Goal: Check status

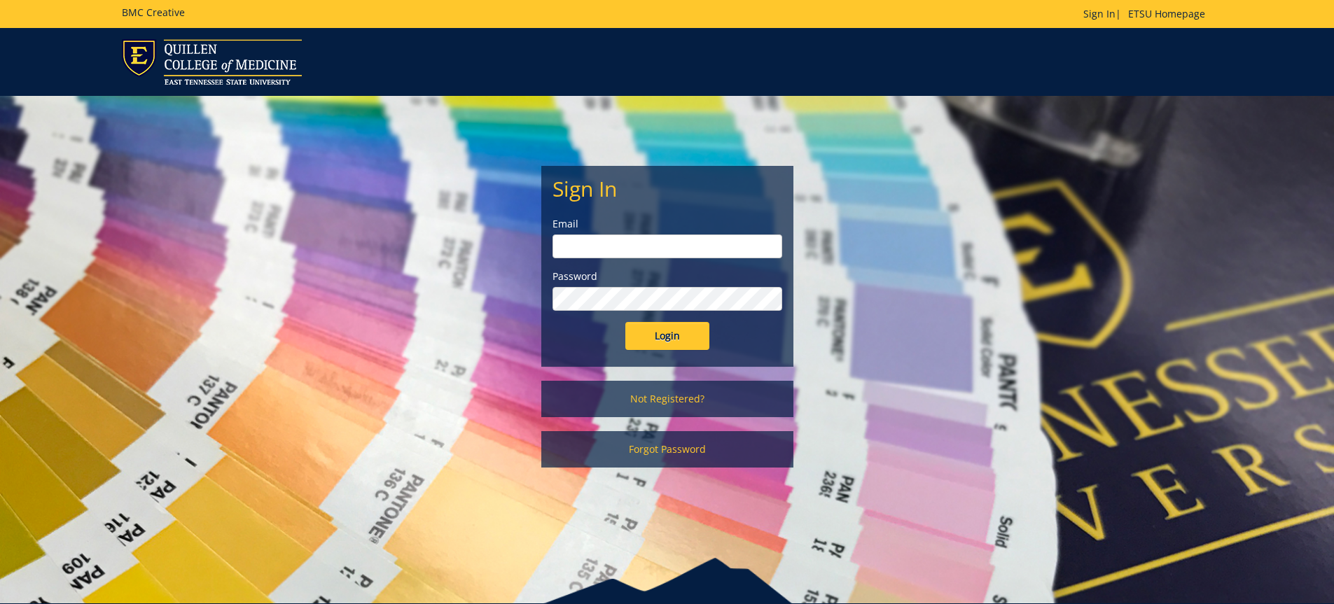
type input "devine@etsu.edu"
click at [664, 335] on input "Login" at bounding box center [667, 336] width 84 height 28
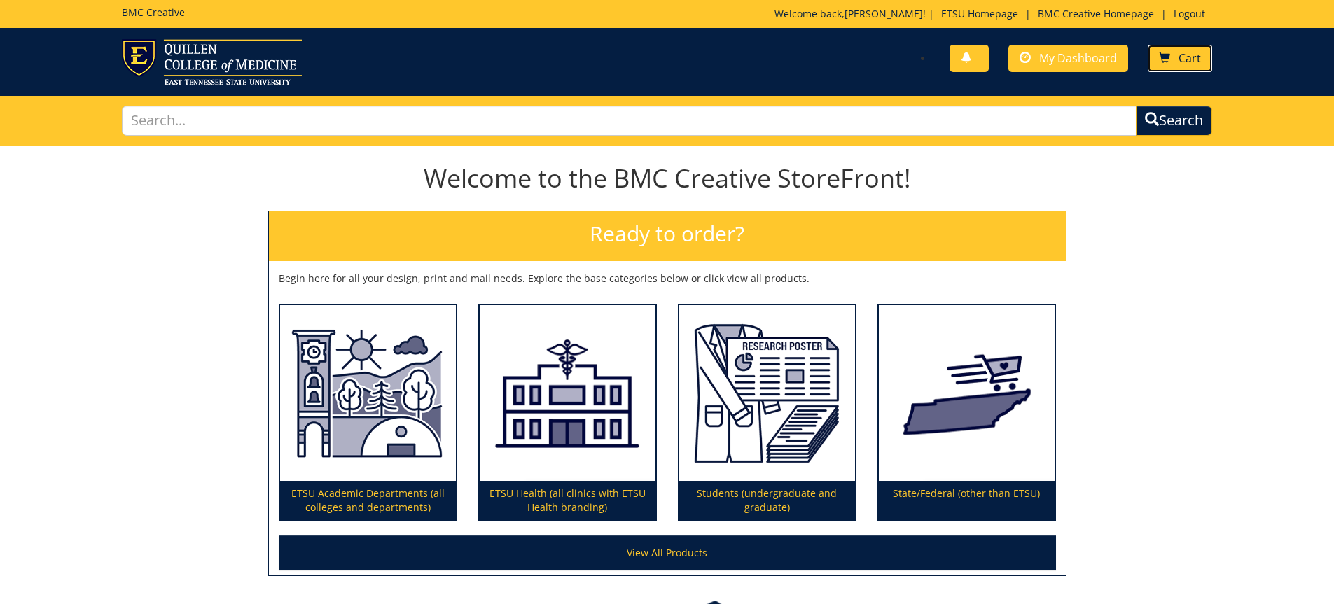
click at [1192, 53] on span "Cart" at bounding box center [1190, 57] width 22 height 15
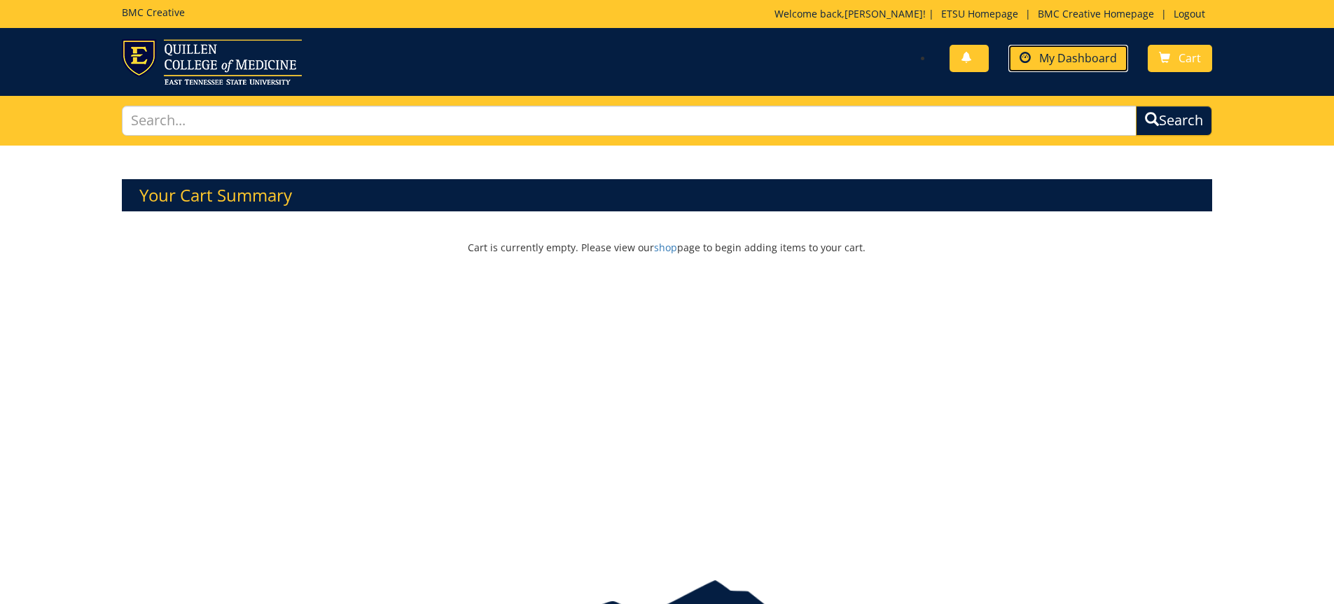
click at [1063, 60] on span "My Dashboard" at bounding box center [1078, 57] width 78 height 15
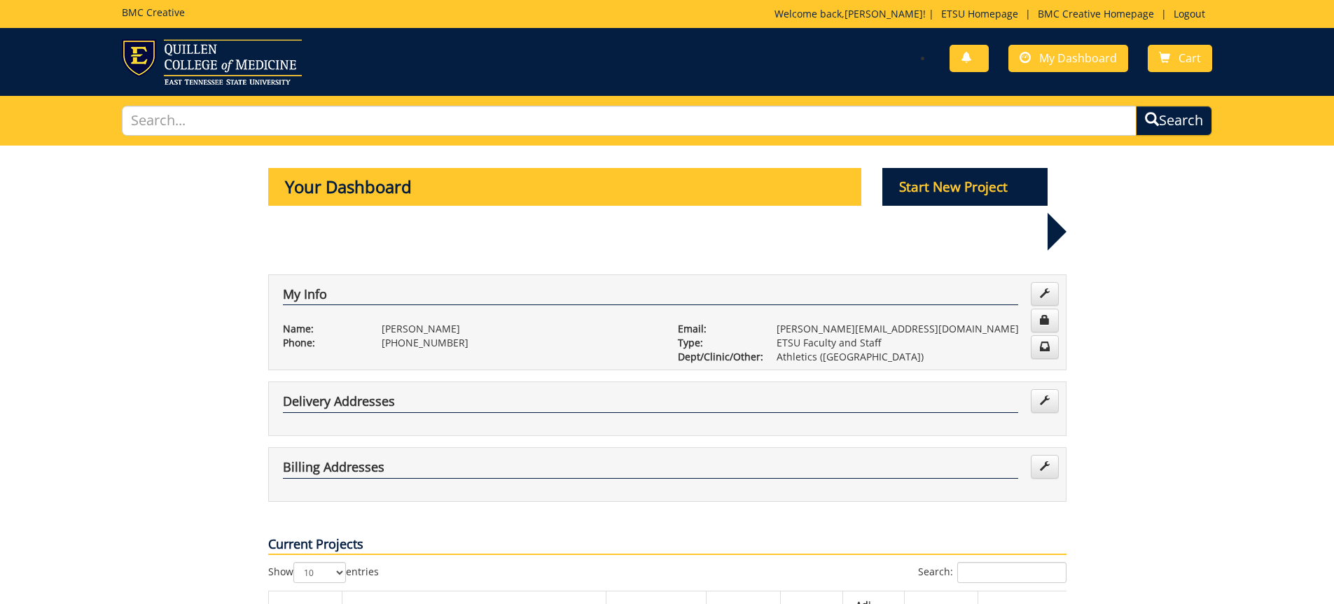
scroll to position [140, 0]
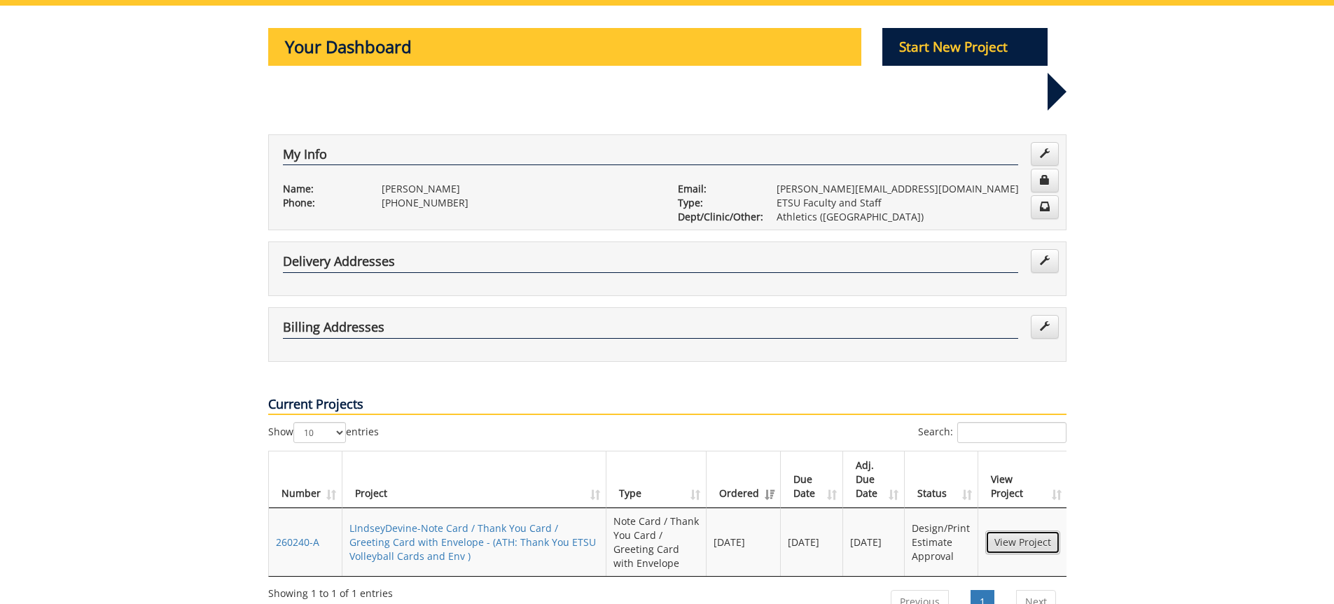
click at [1029, 531] on link "View Project" at bounding box center [1022, 543] width 75 height 24
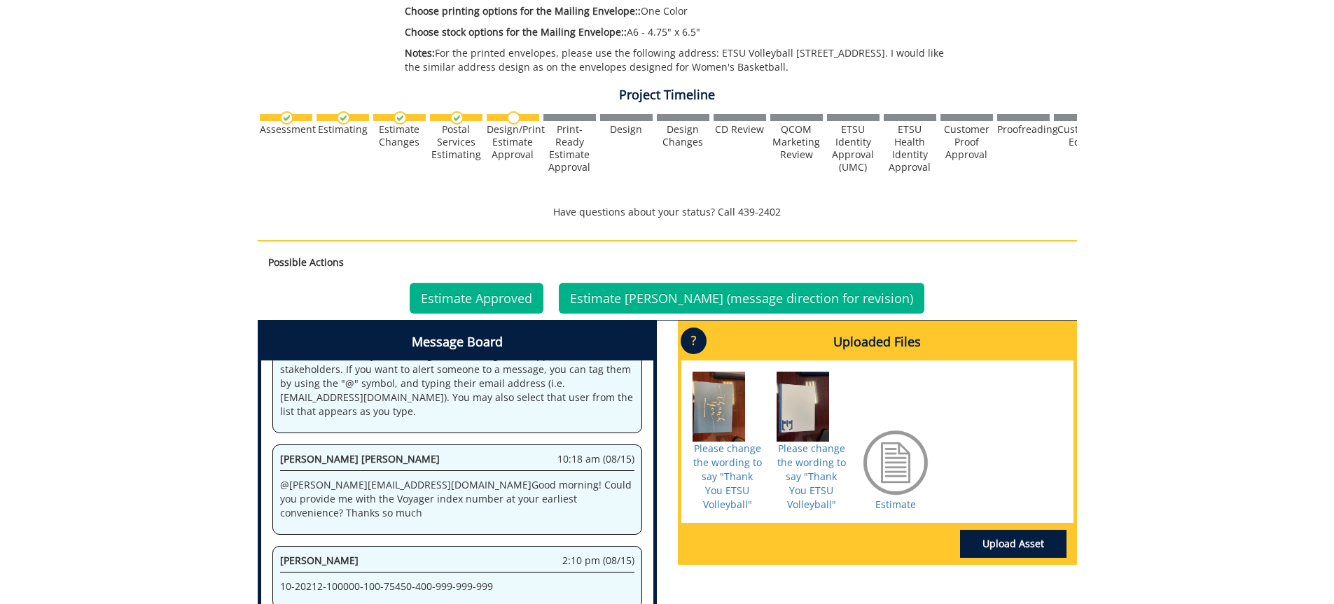
scroll to position [758, 0]
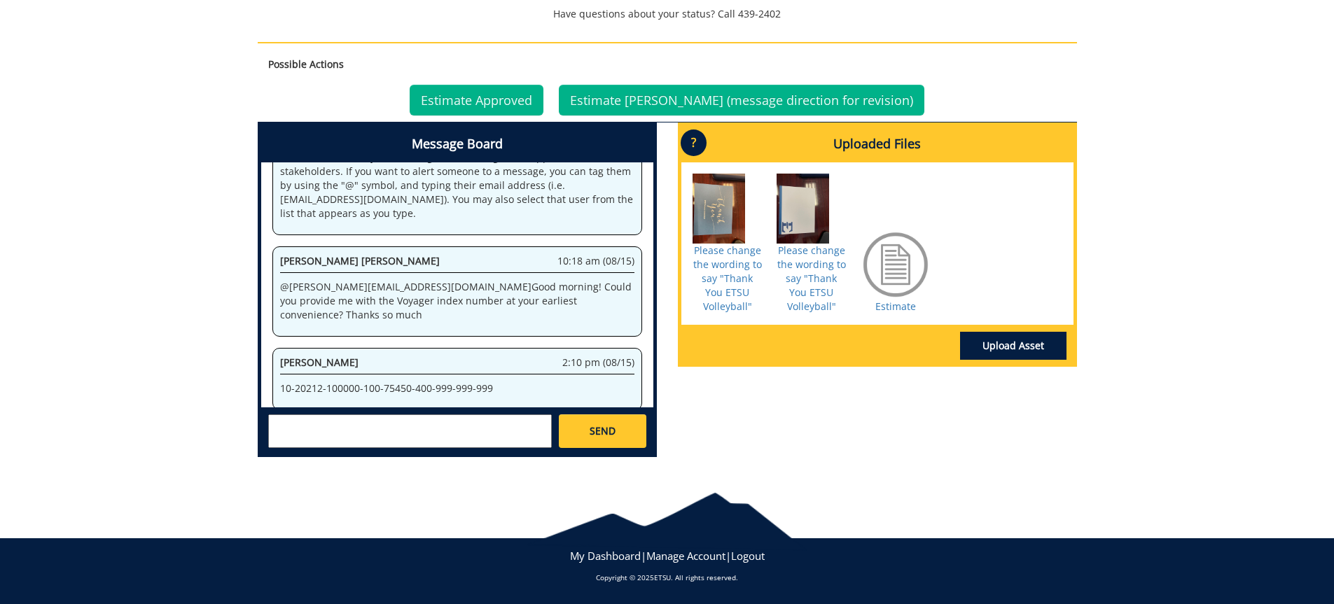
click at [382, 436] on textarea at bounding box center [410, 432] width 284 height 34
type textarea "I am checking on the status of my order?"
click at [609, 427] on span "SEND" at bounding box center [603, 431] width 26 height 14
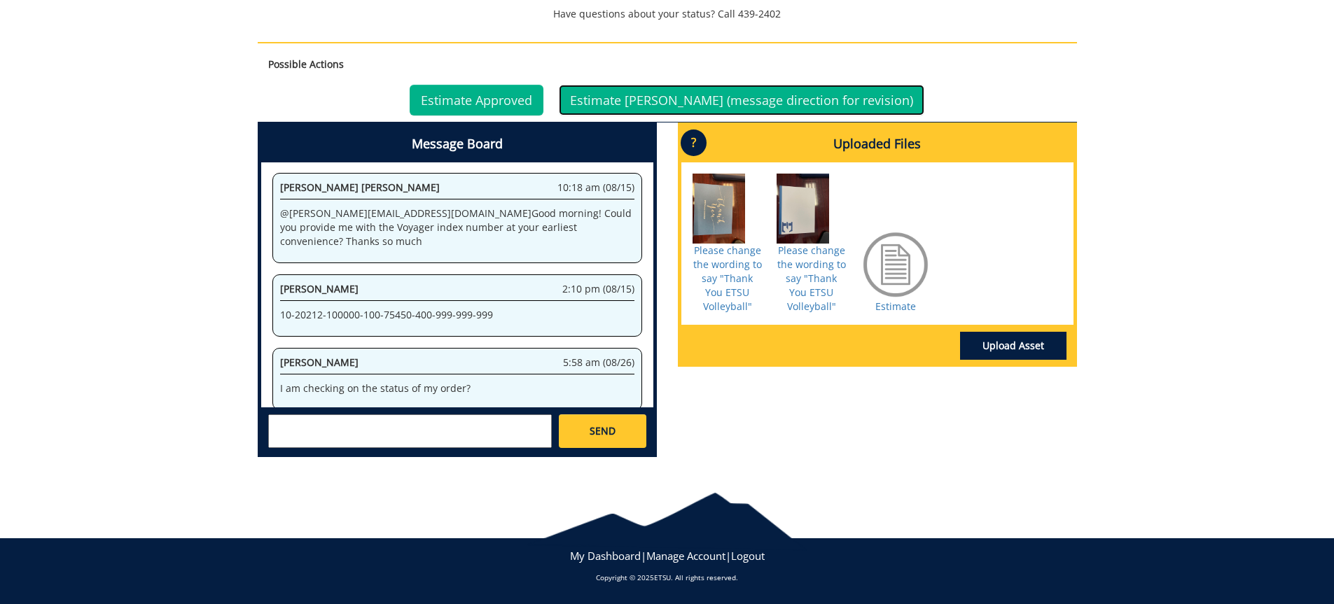
click at [799, 94] on link "Estimate Denied (message direction for revision)" at bounding box center [742, 100] width 366 height 31
